Goal: Transaction & Acquisition: Purchase product/service

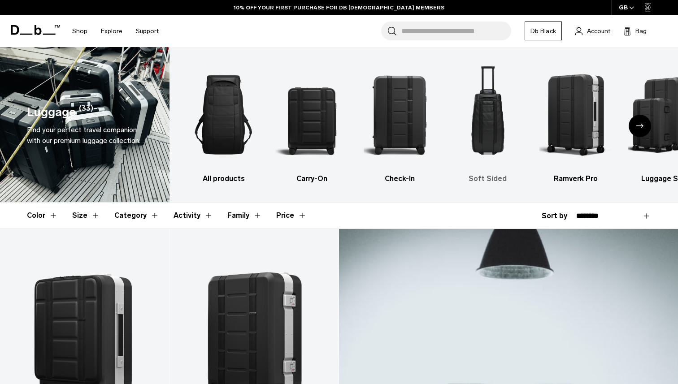
click at [493, 126] on img "4 / 6" at bounding box center [487, 114] width 72 height 108
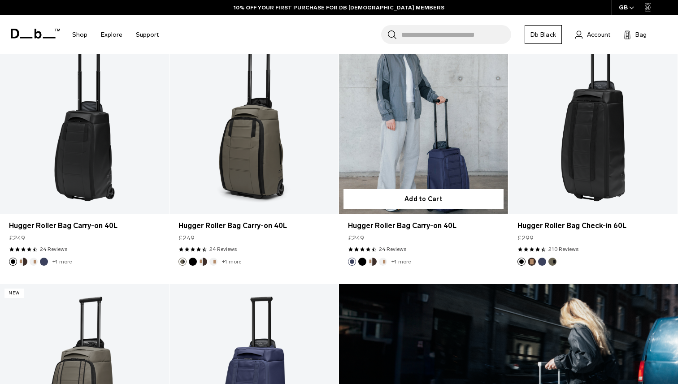
scroll to position [168, 0]
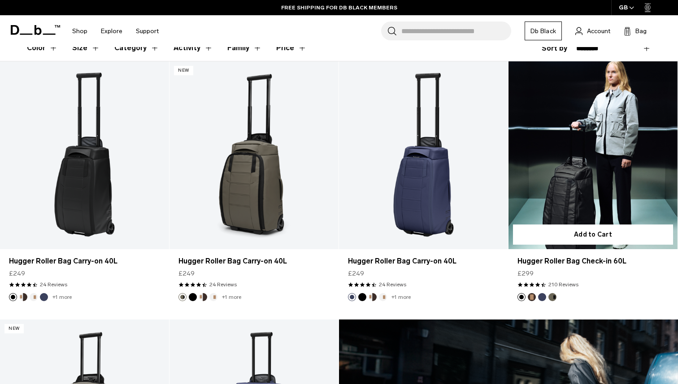
click at [576, 153] on link "Hugger Roller Bag Check-in 60L" at bounding box center [592, 155] width 169 height 188
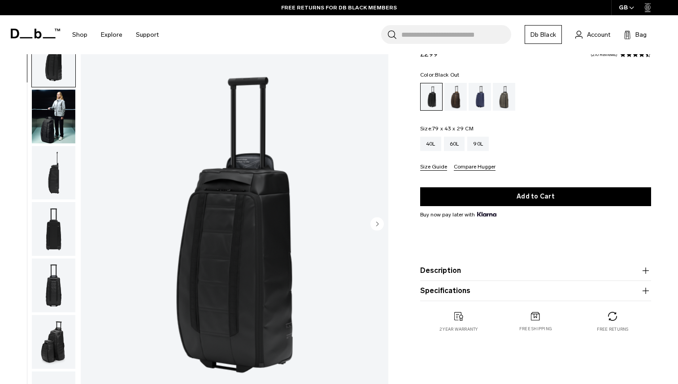
scroll to position [25, 0]
